Goal: Check status: Check status

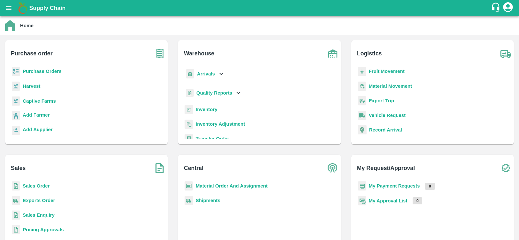
click at [386, 100] on b "Export Trip" at bounding box center [381, 100] width 25 height 5
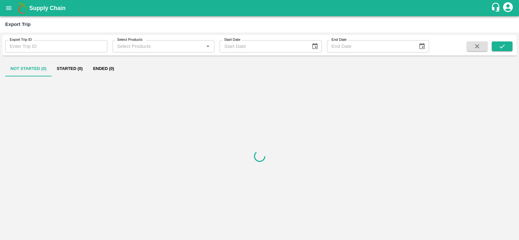
click at [31, 44] on input "Export Trip ID" at bounding box center [56, 46] width 102 height 12
paste input "545"
type input "545"
click at [505, 46] on icon "submit" at bounding box center [501, 46] width 7 height 7
click at [93, 69] on button "Ended (1)" at bounding box center [103, 69] width 31 height 16
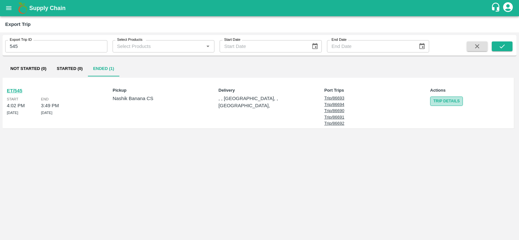
click at [448, 100] on link "Trip Details" at bounding box center [446, 101] width 33 height 9
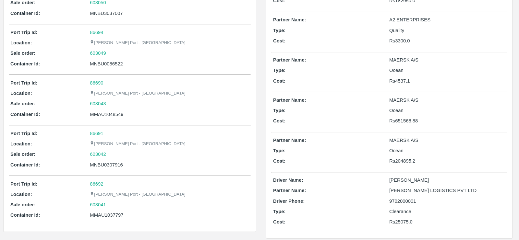
scroll to position [85, 0]
